Goal: Entertainment & Leisure: Consume media (video, audio)

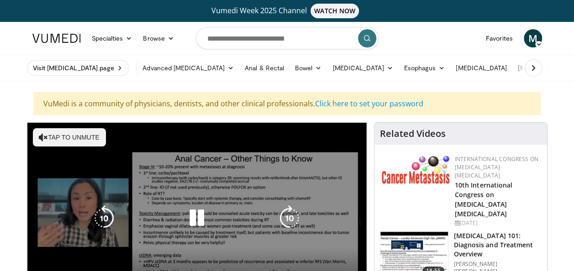
click at [52, 138] on button "Tap to unmute" at bounding box center [69, 137] width 73 height 18
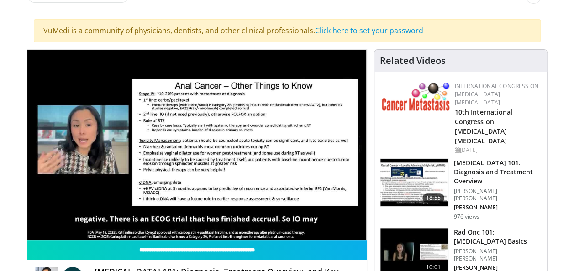
scroll to position [74, 0]
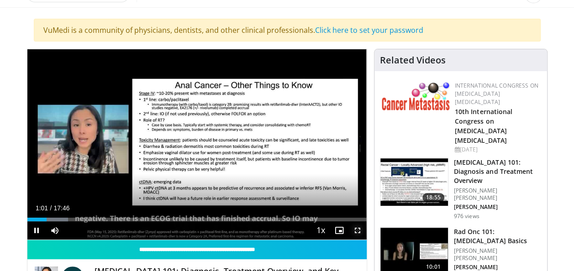
click at [358, 229] on span "Video Player" at bounding box center [358, 231] width 18 height 18
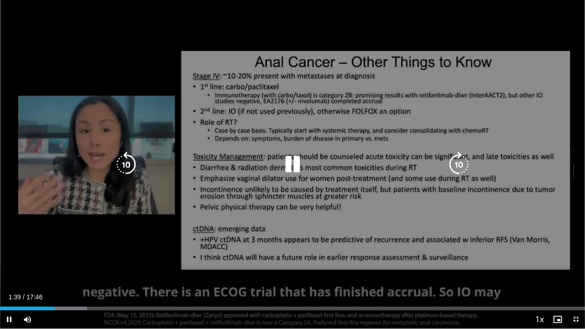
click at [119, 164] on icon "Video Player" at bounding box center [126, 165] width 26 height 26
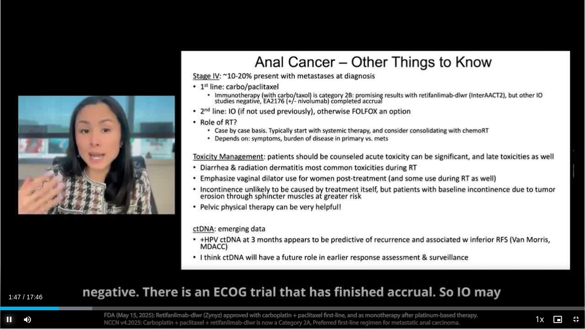
click at [10, 271] on span "Video Player" at bounding box center [9, 319] width 18 height 18
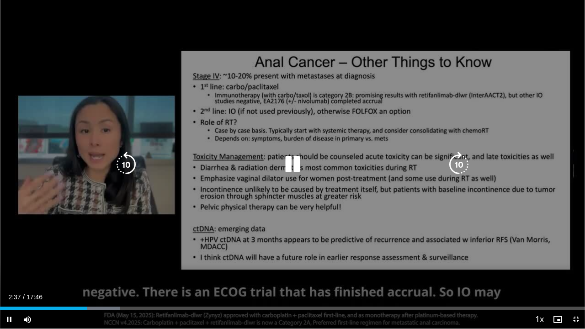
click at [127, 159] on icon "Video Player" at bounding box center [126, 165] width 26 height 26
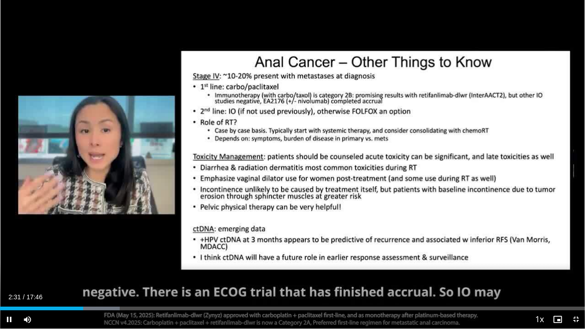
click at [127, 159] on div "10 seconds Tap to unmute" at bounding box center [292, 164] width 585 height 329
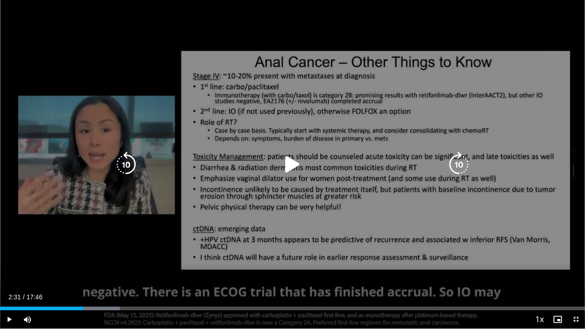
click at [122, 158] on icon "Video Player" at bounding box center [126, 165] width 26 height 26
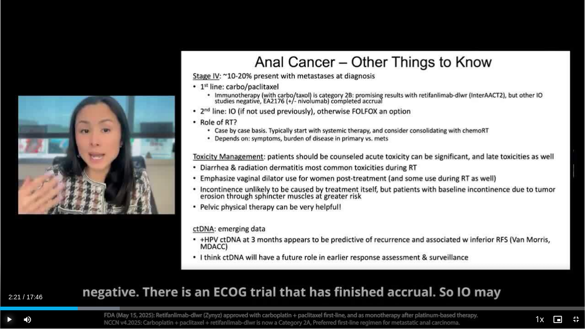
click at [9, 271] on span "Video Player" at bounding box center [9, 319] width 18 height 18
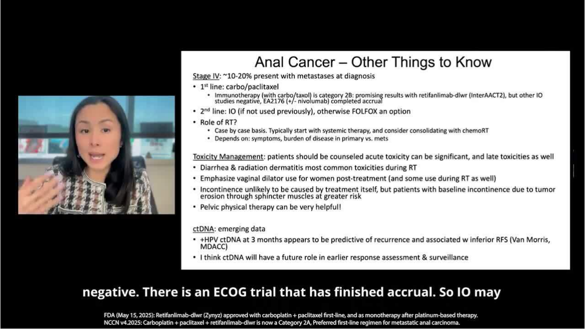
click at [9, 271] on video-js "**********" at bounding box center [292, 164] width 585 height 329
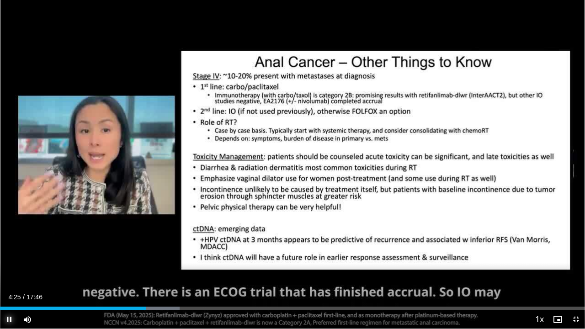
click at [10, 271] on span "Video Player" at bounding box center [9, 319] width 18 height 18
click at [8, 271] on span "Video Player" at bounding box center [9, 319] width 18 height 18
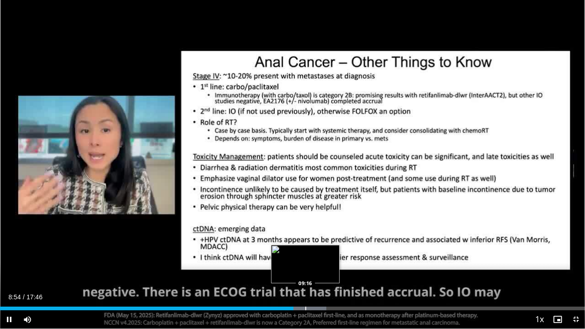
click at [305, 271] on video-js "**********" at bounding box center [292, 164] width 585 height 329
click at [313, 271] on div "Loaded : 56.33% 09:30 09:29" at bounding box center [292, 306] width 585 height 9
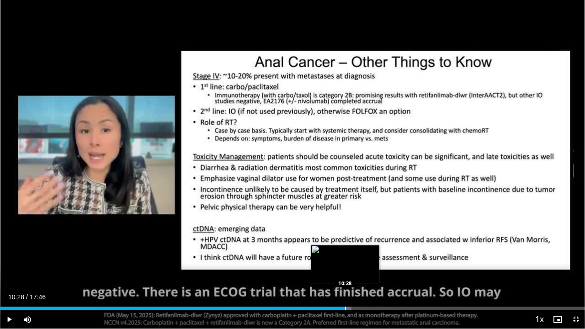
click at [345, 271] on div "Progress Bar" at bounding box center [345, 309] width 1 height 4
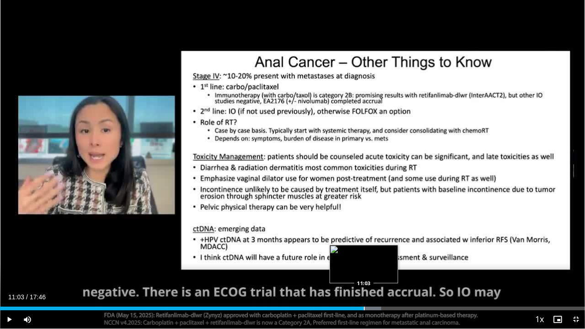
click at [364, 271] on div "Progress Bar" at bounding box center [364, 309] width 1 height 4
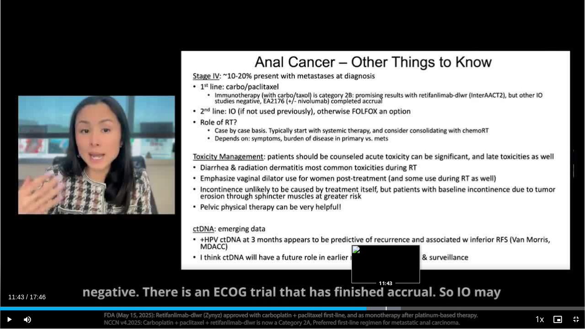
click at [385, 271] on div "Progress Bar" at bounding box center [374, 309] width 53 height 4
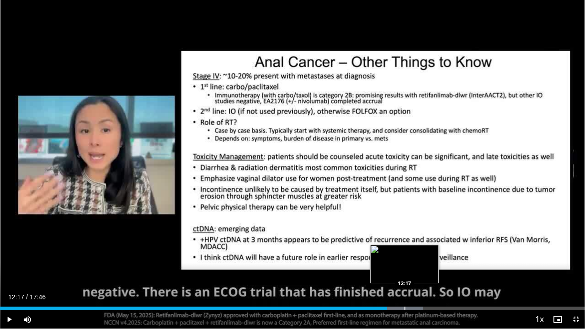
click at [404, 271] on div "Progress Bar" at bounding box center [404, 309] width 1 height 4
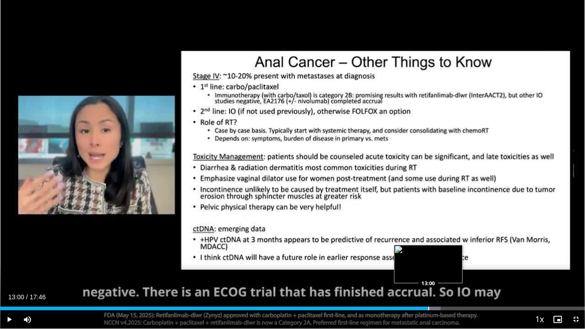
click at [428, 271] on div "Progress Bar" at bounding box center [428, 309] width 1 height 4
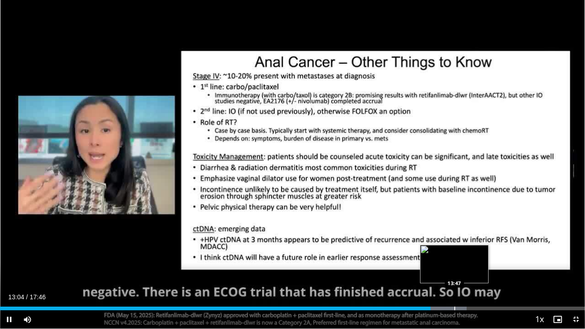
click at [454, 271] on div "Progress Bar" at bounding box center [454, 309] width 1 height 4
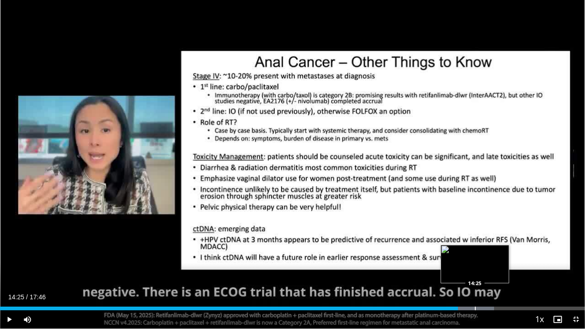
click at [475, 271] on div "Progress Bar" at bounding box center [475, 309] width 1 height 4
click at [494, 271] on div "Progress Bar" at bounding box center [494, 309] width 1 height 4
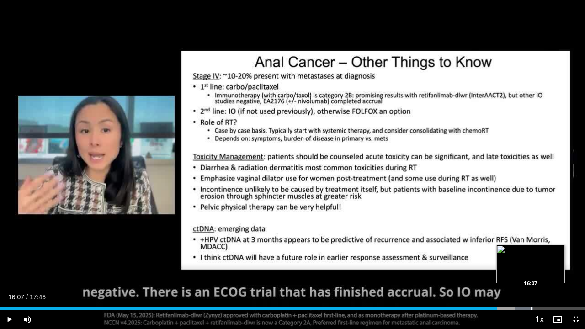
click at [530, 271] on div "Progress Bar" at bounding box center [530, 309] width 1 height 4
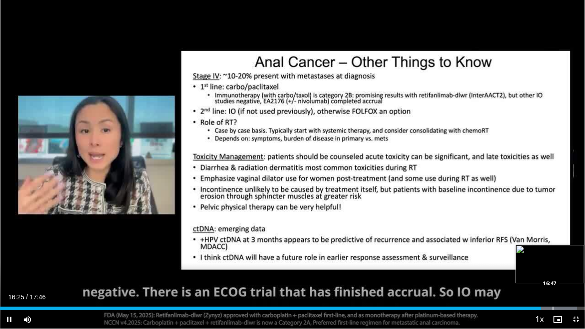
click at [552, 271] on div "Progress Bar" at bounding box center [552, 309] width 1 height 4
click at [568, 271] on div "Progress Bar" at bounding box center [568, 309] width 1 height 4
click at [574, 271] on div "Progress Bar" at bounding box center [575, 309] width 1 height 4
click at [574, 271] on div "Loaded : 100.00% 17:38 17:38" at bounding box center [292, 306] width 585 height 9
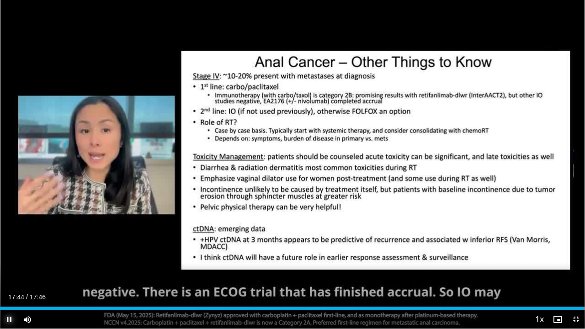
click at [9, 271] on span "Video Player" at bounding box center [9, 319] width 18 height 18
click at [574, 271] on span "Video Player" at bounding box center [576, 319] width 18 height 18
